Goal: Task Accomplishment & Management: Complete application form

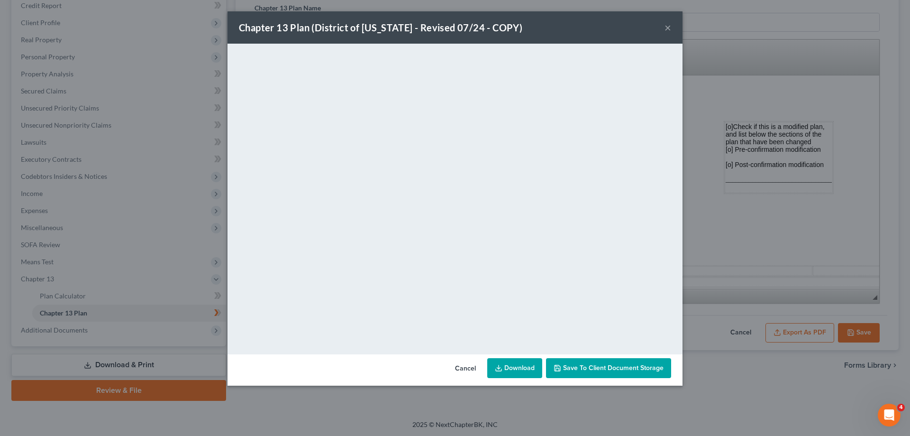
click at [667, 25] on button "×" at bounding box center [668, 27] width 7 height 11
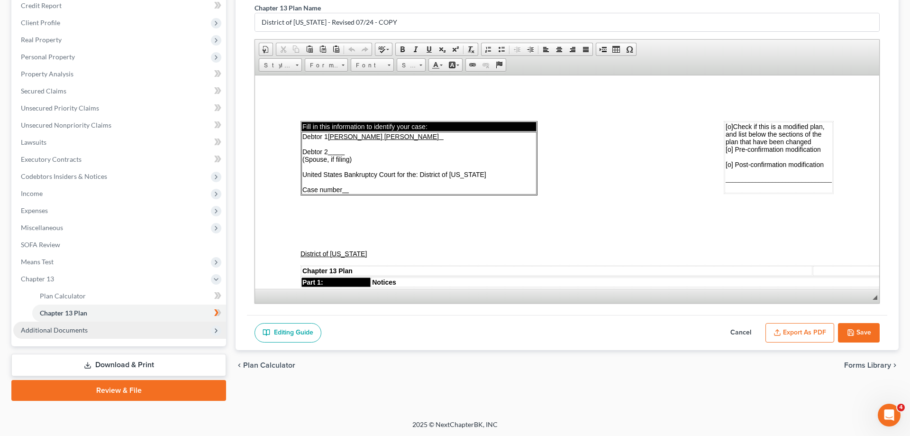
click at [75, 326] on span "Additional Documents" at bounding box center [54, 330] width 67 height 8
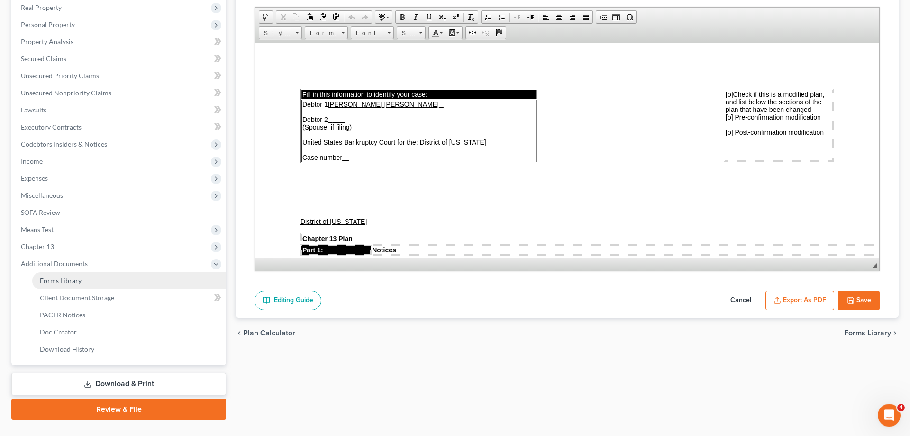
scroll to position [170, 0]
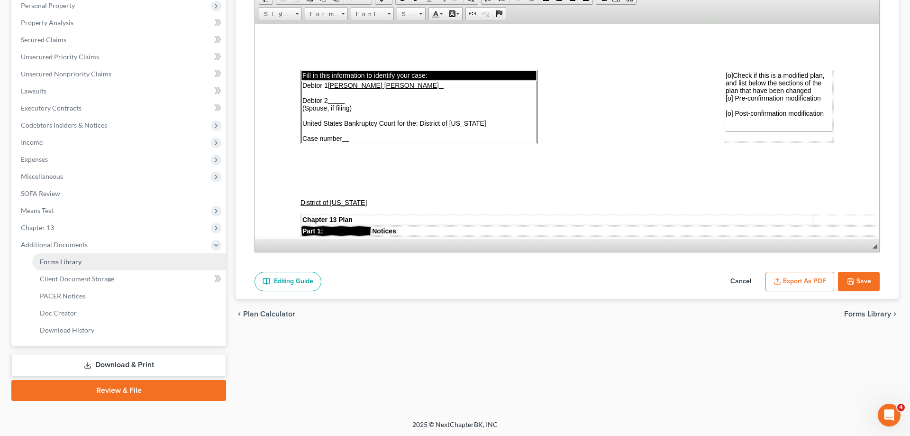
click at [74, 262] on span "Forms Library" at bounding box center [61, 261] width 42 height 8
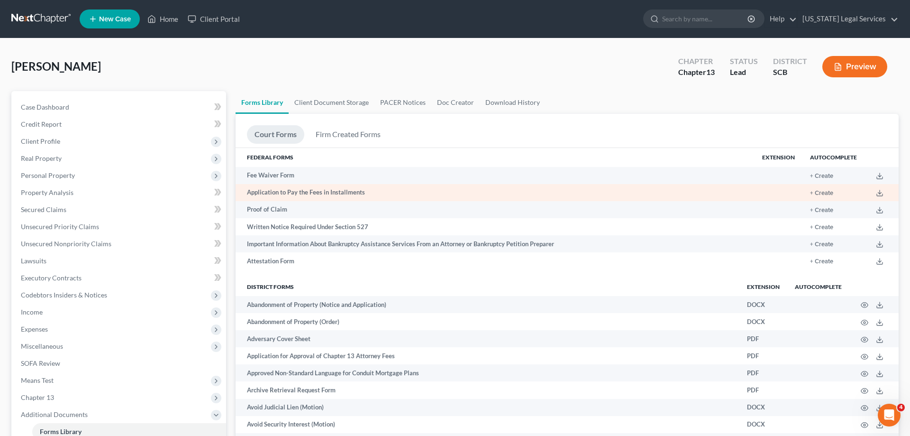
click at [326, 190] on td "Application to Pay the Fees in Installments" at bounding box center [495, 192] width 519 height 17
click at [816, 190] on button "+ Create" at bounding box center [821, 193] width 23 height 6
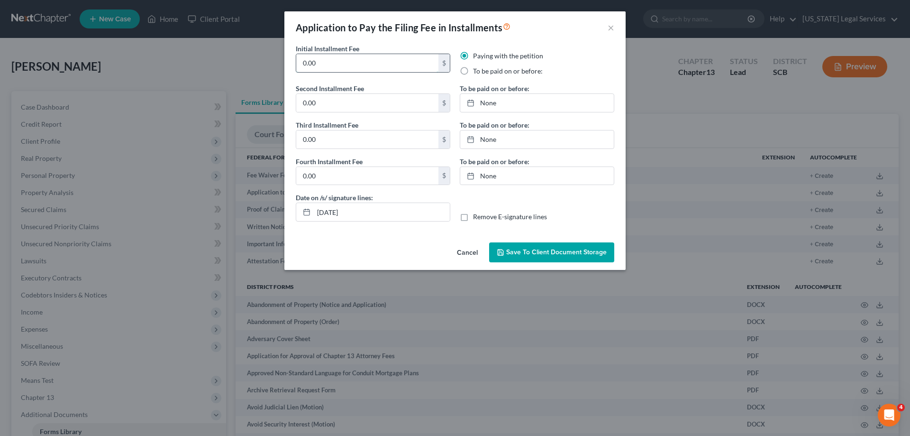
drag, startPoint x: 339, startPoint y: 66, endPoint x: 243, endPoint y: 60, distance: 96.5
click at [296, 60] on input "0.00" at bounding box center [367, 63] width 142 height 18
type input "100.00"
click at [346, 101] on input "0.00" at bounding box center [367, 103] width 142 height 18
type input "71.00"
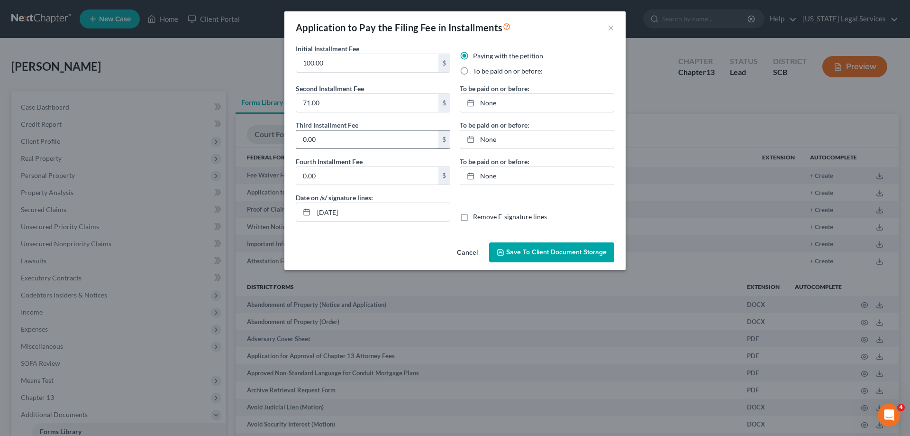
drag, startPoint x: 366, startPoint y: 144, endPoint x: 266, endPoint y: 141, distance: 99.1
click at [296, 141] on input "0.00" at bounding box center [367, 139] width 142 height 18
drag, startPoint x: 334, startPoint y: 137, endPoint x: 328, endPoint y: 137, distance: 6.2
click at [330, 137] on input "0.00" at bounding box center [367, 139] width 142 height 18
drag, startPoint x: 328, startPoint y: 137, endPoint x: 289, endPoint y: 138, distance: 38.4
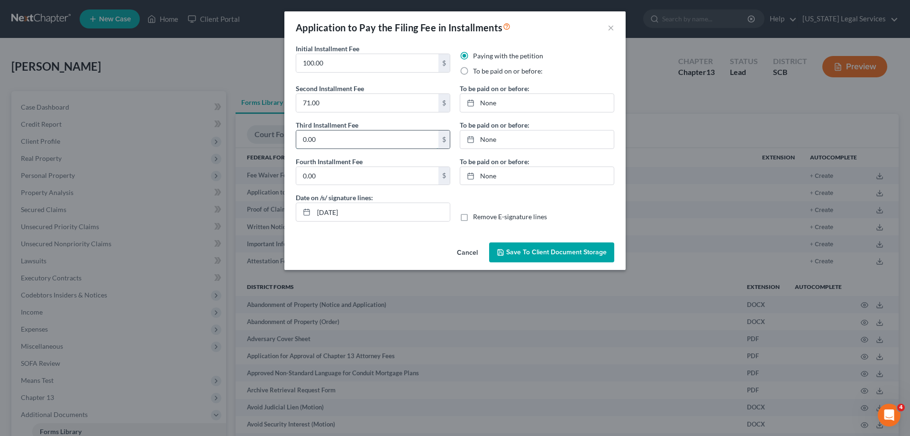
click at [296, 138] on input "0.00" at bounding box center [367, 139] width 142 height 18
type input "71.00"
drag, startPoint x: 319, startPoint y: 174, endPoint x: 302, endPoint y: 174, distance: 16.6
click at [302, 174] on input "0.00" at bounding box center [367, 176] width 142 height 18
click at [325, 174] on input "0.00" at bounding box center [367, 176] width 142 height 18
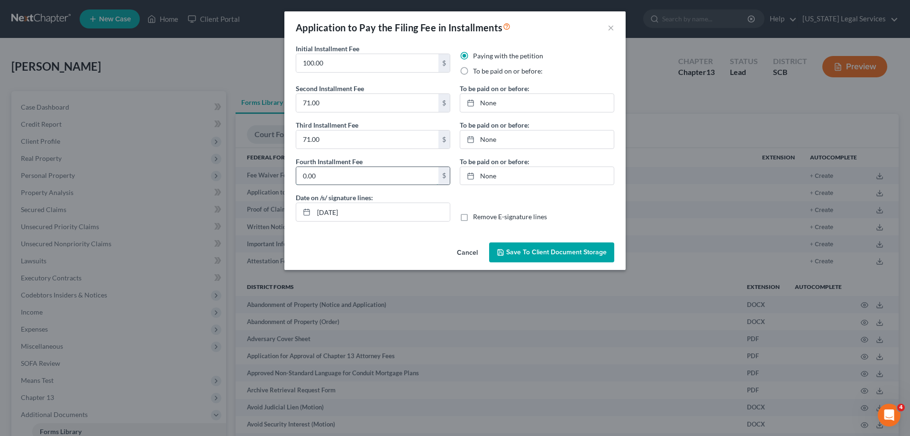
click at [325, 174] on input "0.00" at bounding box center [367, 176] width 142 height 18
click at [323, 173] on input "0.00" at bounding box center [367, 176] width 142 height 18
type input "71.00"
click at [488, 101] on link "None" at bounding box center [537, 103] width 154 height 18
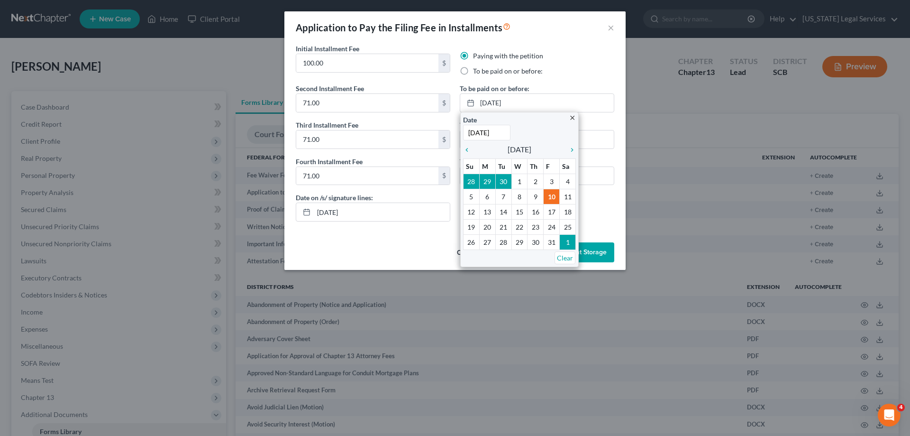
click at [569, 74] on div "To be paid on or before:" at bounding box center [537, 70] width 155 height 9
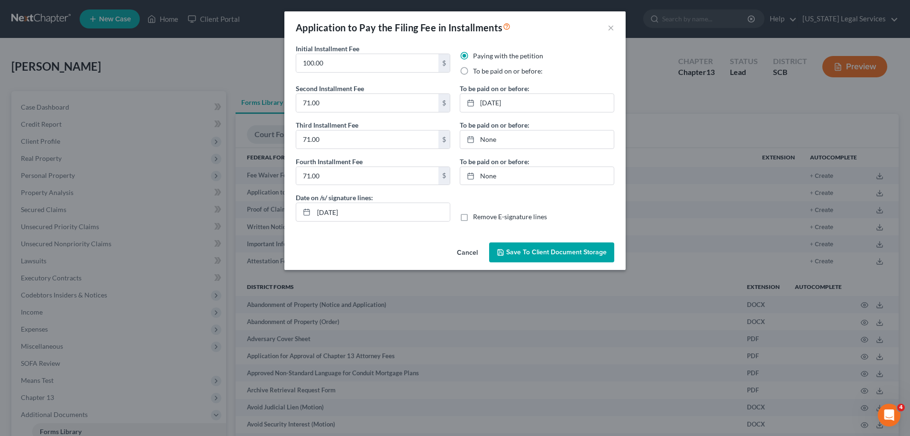
click at [519, 248] on button "Save to Client Document Storage" at bounding box center [551, 252] width 125 height 20
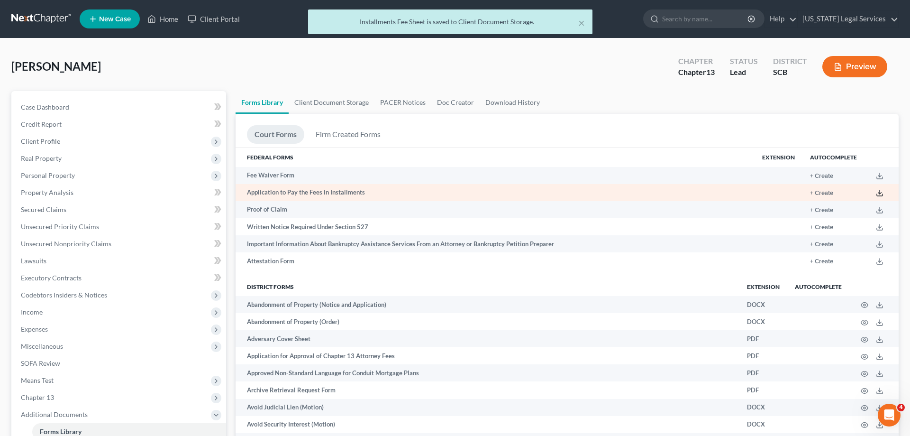
click at [883, 193] on icon at bounding box center [880, 193] width 8 height 8
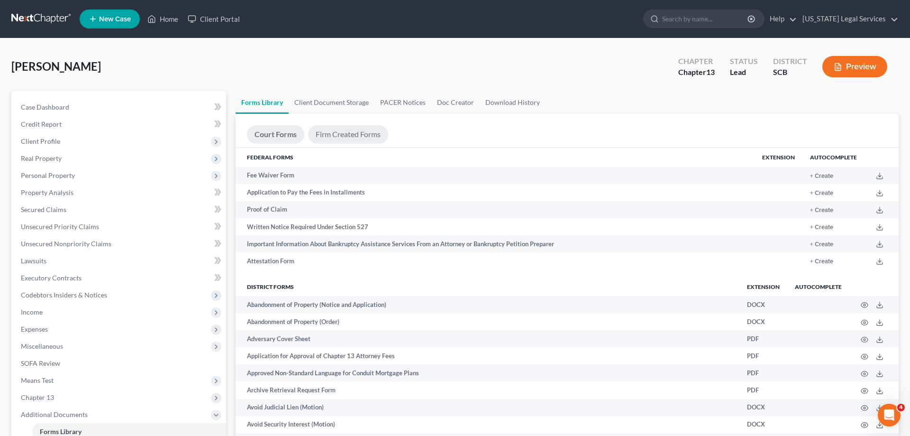
click at [344, 136] on link "Firm Created Forms" at bounding box center [348, 134] width 80 height 18
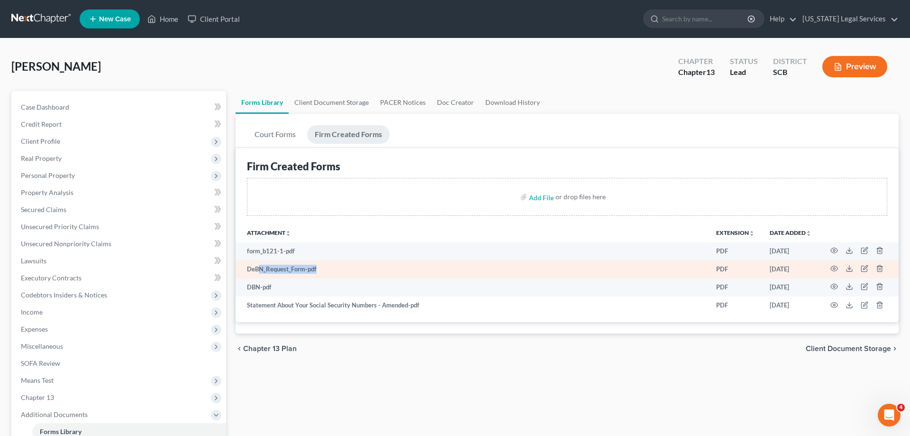
drag, startPoint x: 257, startPoint y: 267, endPoint x: 339, endPoint y: 273, distance: 82.2
click at [339, 273] on td "DeBN_Request_Form-pdf" at bounding box center [472, 269] width 473 height 18
click at [281, 265] on td "DeBN_Request_Form-pdf" at bounding box center [472, 269] width 473 height 18
drag, startPoint x: 247, startPoint y: 268, endPoint x: 784, endPoint y: 271, distance: 537.7
click at [784, 271] on tr "DeBN_Request_Form-pdf PDF [DATE]" at bounding box center [567, 269] width 663 height 18
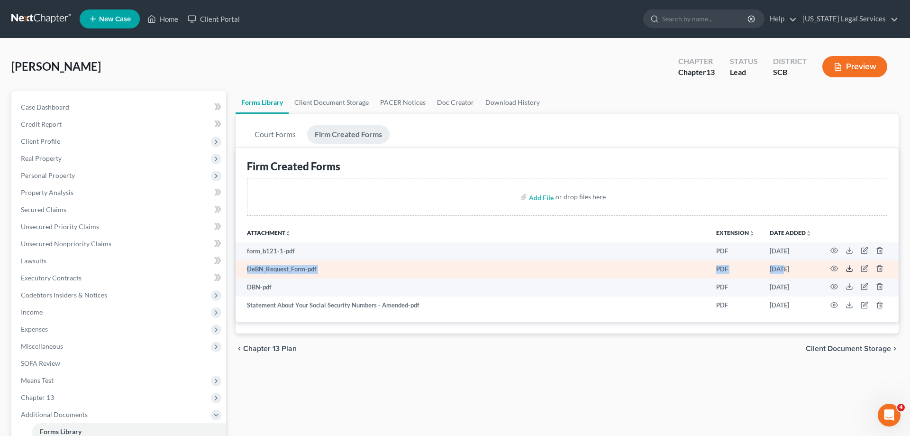
click at [851, 266] on icon at bounding box center [850, 269] width 8 height 8
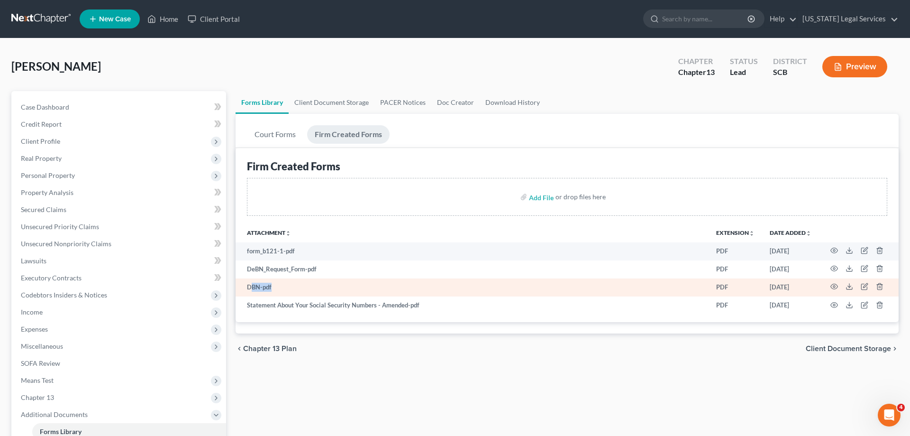
drag, startPoint x: 252, startPoint y: 285, endPoint x: 302, endPoint y: 286, distance: 49.8
click at [302, 286] on td "DBN-pdf" at bounding box center [472, 287] width 473 height 18
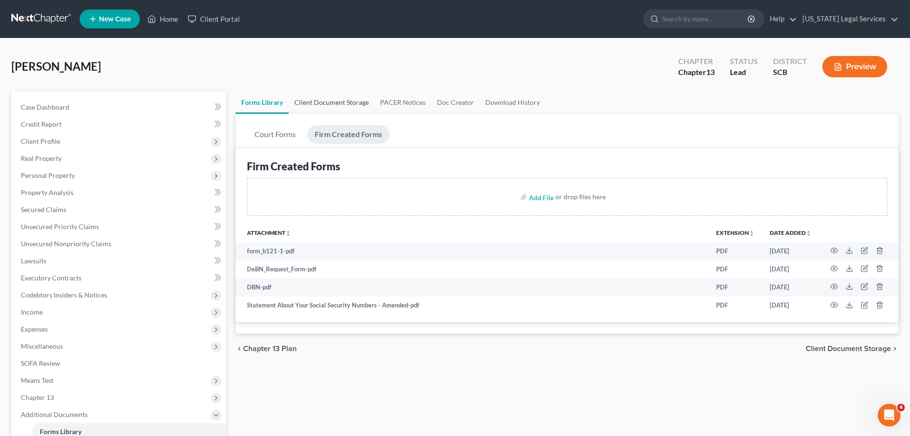
click at [325, 102] on link "Client Document Storage" at bounding box center [332, 102] width 86 height 23
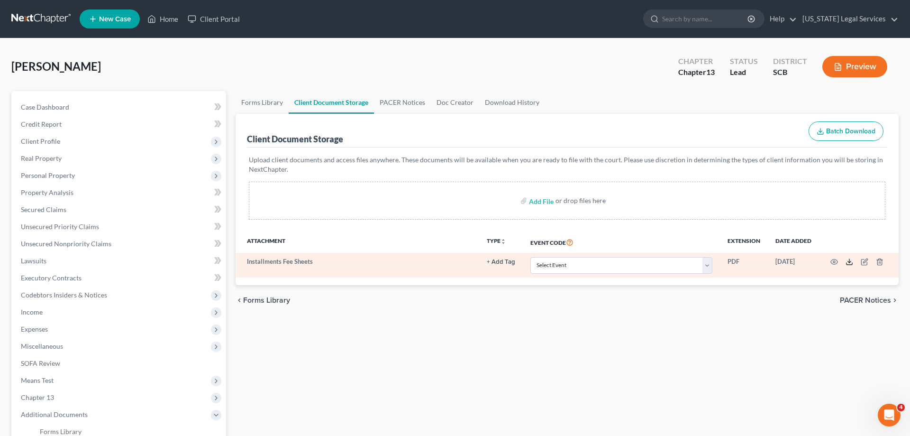
click at [850, 262] on line at bounding box center [850, 261] width 0 height 4
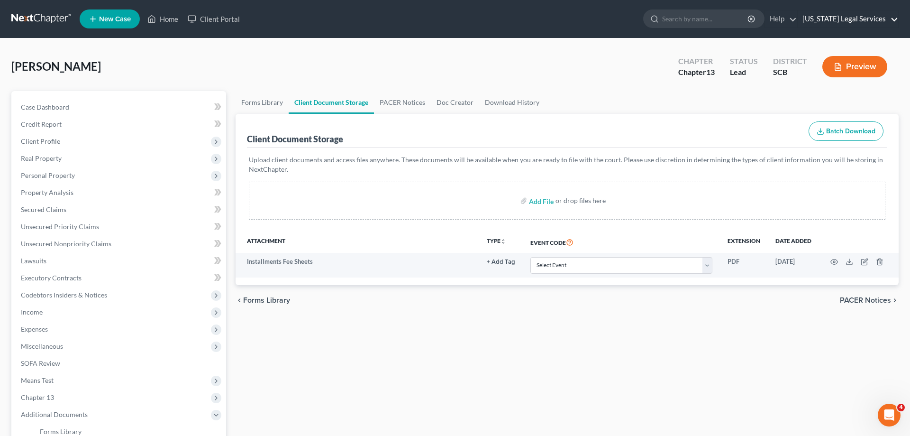
click at [894, 19] on link "[US_STATE] Legal Services" at bounding box center [848, 18] width 101 height 17
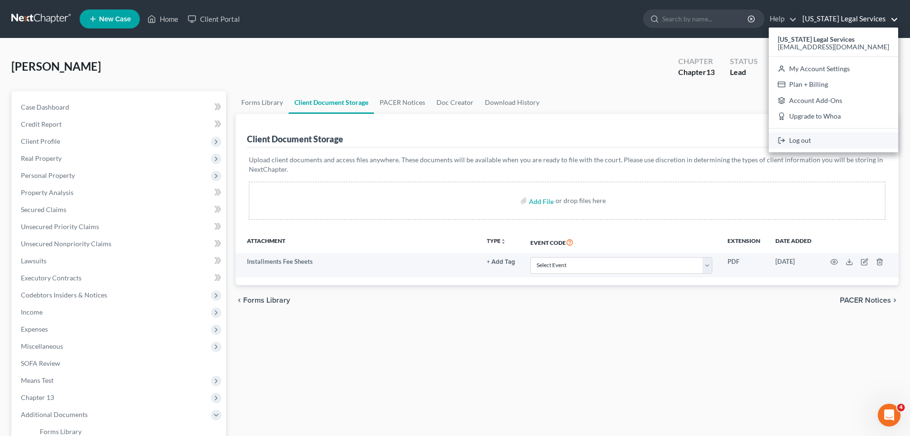
click at [818, 140] on link "Log out" at bounding box center [833, 140] width 129 height 16
